Goal: Information Seeking & Learning: Check status

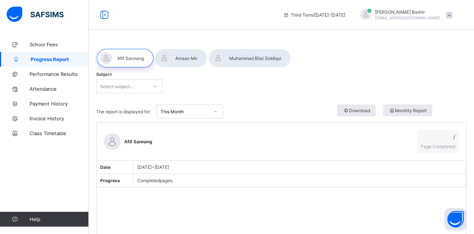
click at [144, 85] on div "Select subject..." at bounding box center [122, 86] width 52 height 10
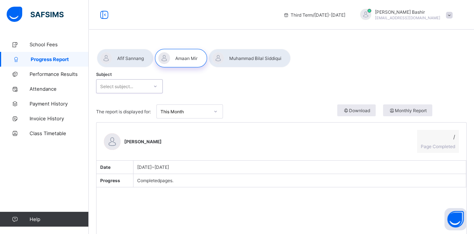
click at [150, 88] on div at bounding box center [155, 86] width 13 height 12
click at [238, 67] on div at bounding box center [250, 58] width 84 height 20
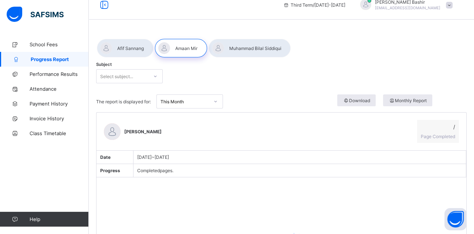
scroll to position [11, 0]
click at [61, 69] on link "Performance Results" at bounding box center [44, 74] width 89 height 15
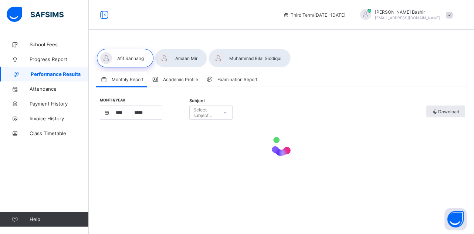
select select "****"
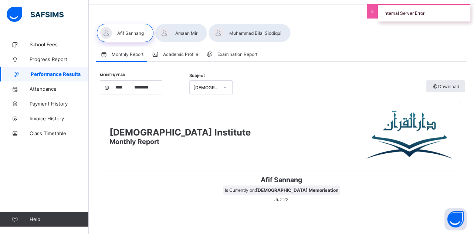
scroll to position [23, 0]
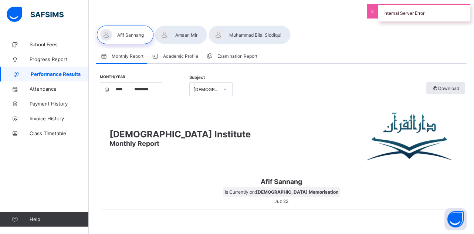
click at [169, 53] on div "Academic Profile" at bounding box center [174, 55] width 54 height 15
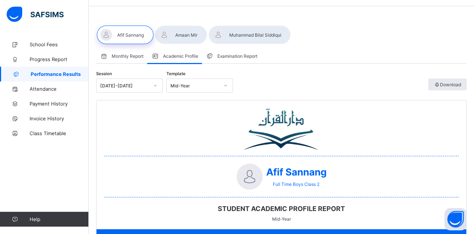
click at [236, 57] on span "Examination Report" at bounding box center [237, 56] width 40 height 6
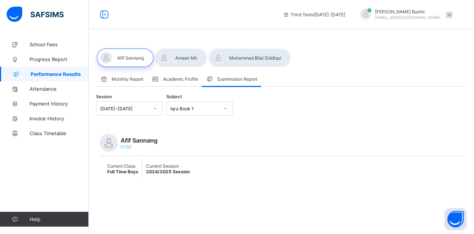
scroll to position [0, 0]
click at [182, 99] on div "Session [DATE]-[DATE] Subject Iqra Book 1" at bounding box center [281, 108] width 370 height 29
click at [182, 104] on div "Iqra Book 1" at bounding box center [193, 109] width 52 height 10
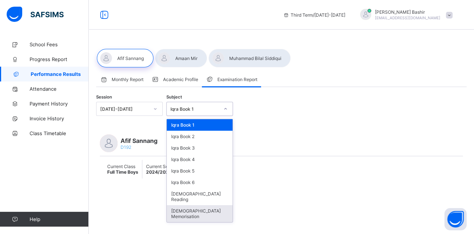
click at [197, 209] on div "[DEMOGRAPHIC_DATA] Memorisation" at bounding box center [200, 213] width 66 height 17
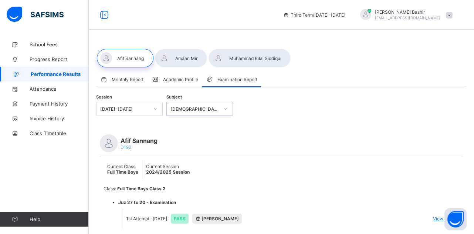
scroll to position [24, 0]
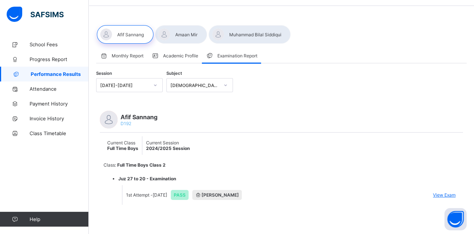
click at [179, 34] on div at bounding box center [181, 34] width 52 height 18
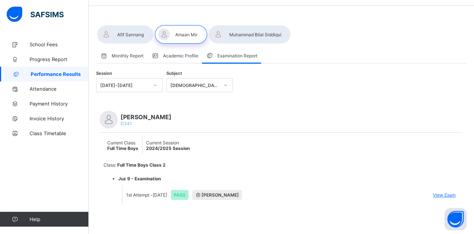
click at [249, 35] on div at bounding box center [250, 34] width 82 height 18
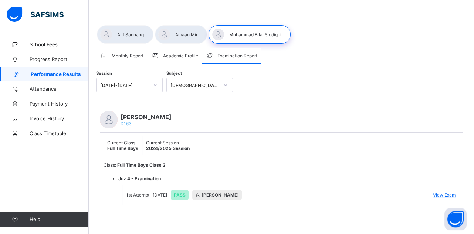
click at [129, 38] on div at bounding box center [125, 34] width 57 height 18
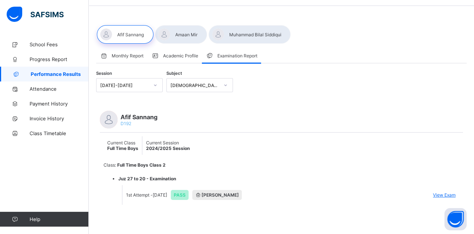
click at [185, 27] on div at bounding box center [181, 34] width 52 height 18
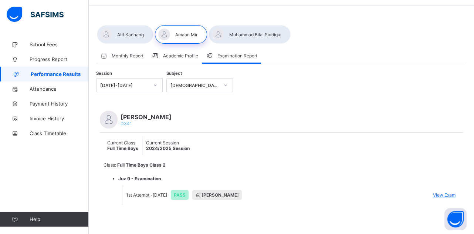
click at [246, 26] on div at bounding box center [250, 34] width 82 height 18
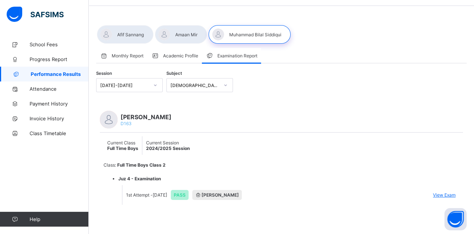
click at [178, 57] on span "Academic Profile" at bounding box center [180, 56] width 35 height 6
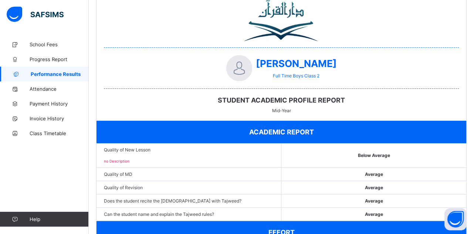
scroll to position [61, 0]
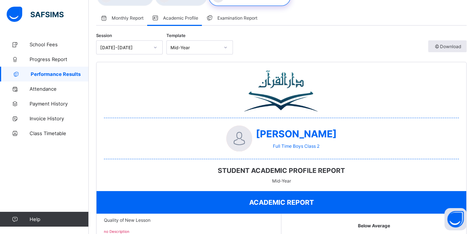
click at [129, 21] on div "Monthly Report" at bounding box center [121, 17] width 51 height 15
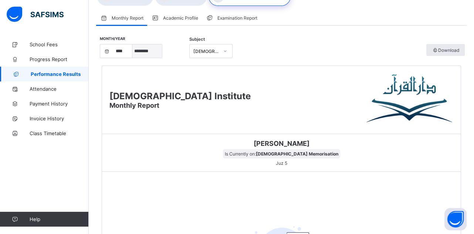
click at [152, 53] on select "***** ******** ***** ***** *** **** **** ****** ********* ******* ******** ****…" at bounding box center [147, 50] width 30 height 13
select select "*"
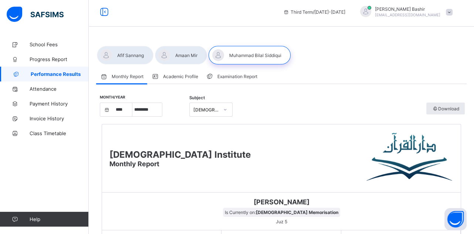
scroll to position [0, 0]
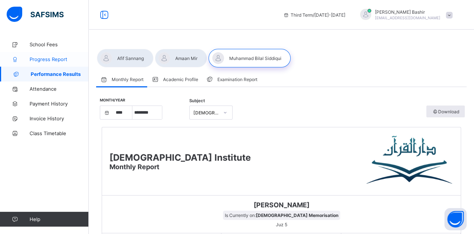
click at [62, 61] on span "Progress Report" at bounding box center [59, 59] width 59 height 6
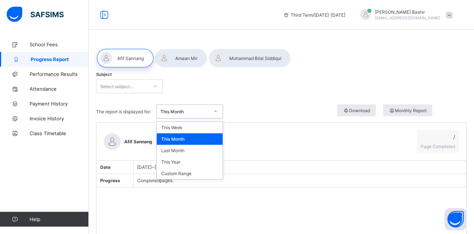
click at [203, 112] on div "This Month" at bounding box center [184, 112] width 49 height 6
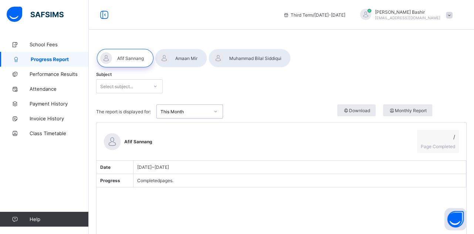
click at [144, 87] on div "Select subject..." at bounding box center [122, 86] width 52 height 10
